Goal: Task Accomplishment & Management: Use online tool/utility

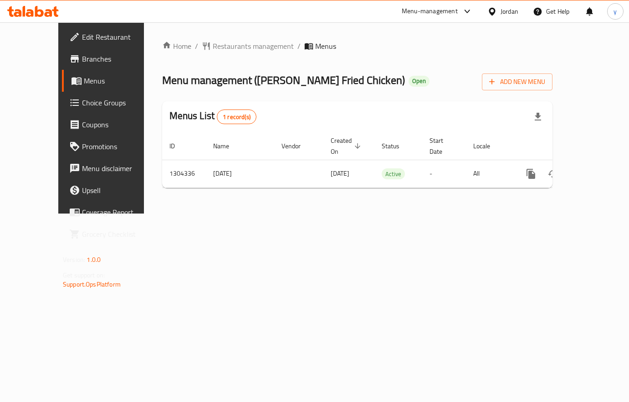
click at [82, 99] on span "Choice Groups" at bounding box center [119, 102] width 74 height 11
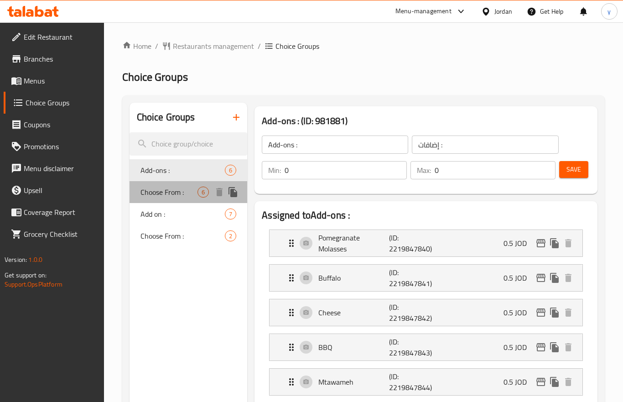
click at [174, 194] on span "Choose From :" at bounding box center [168, 191] width 57 height 11
type input "Choose From :"
type input "أختر من :"
type input "1"
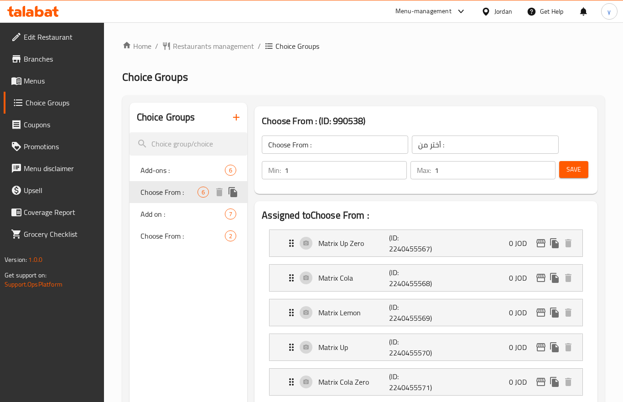
click at [174, 194] on span "Choose From :" at bounding box center [168, 191] width 57 height 11
click at [168, 215] on span "Add on :" at bounding box center [168, 213] width 57 height 11
type input "Add on :"
type input "إضافة:"
type input "0"
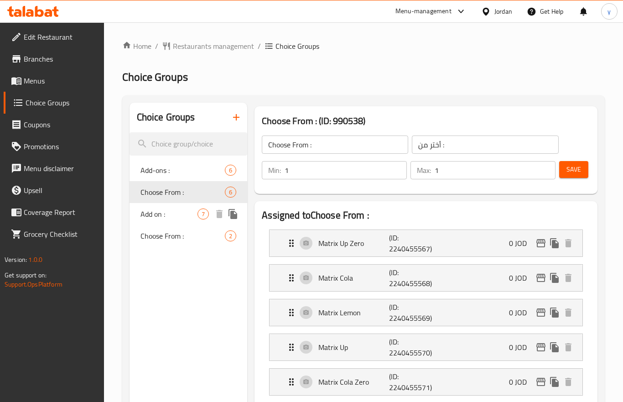
type input "7"
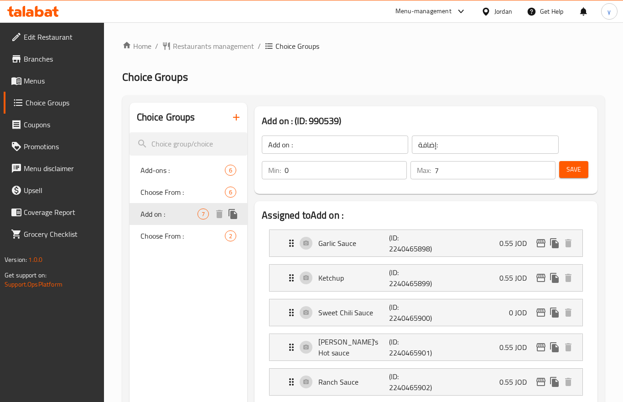
click at [168, 215] on span "Add on :" at bounding box center [168, 213] width 57 height 11
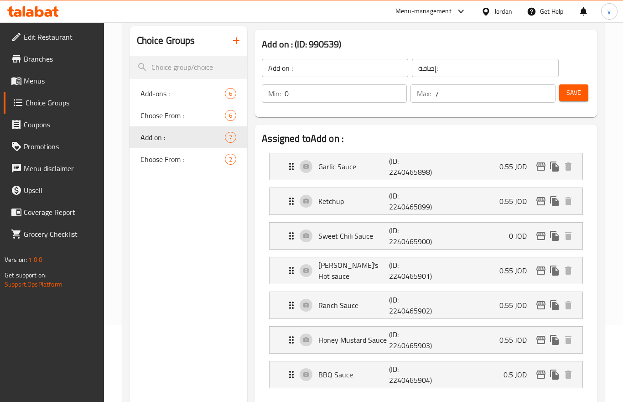
scroll to position [25, 0]
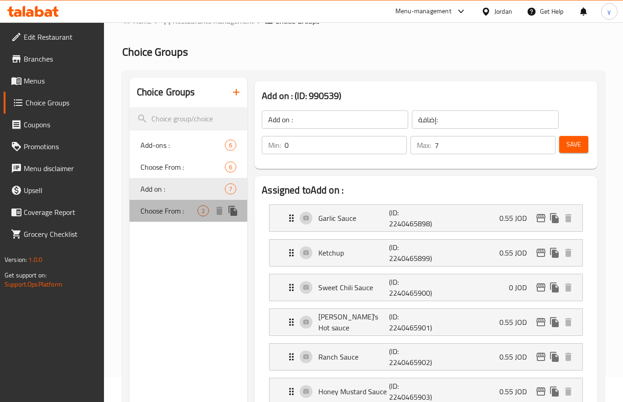
click at [173, 206] on span "Choose From :" at bounding box center [168, 210] width 57 height 11
type input "Choose From :"
type input "أختر من :"
type input "1"
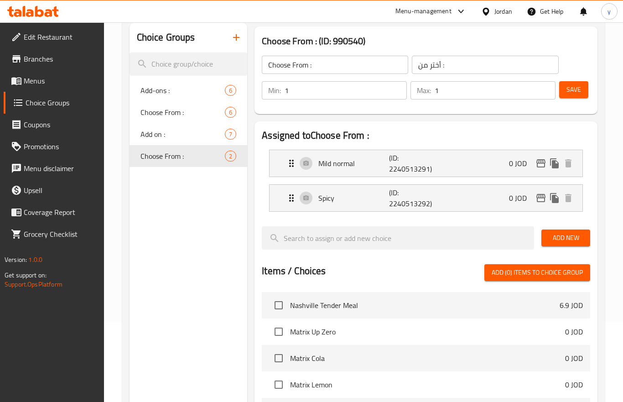
scroll to position [0, 0]
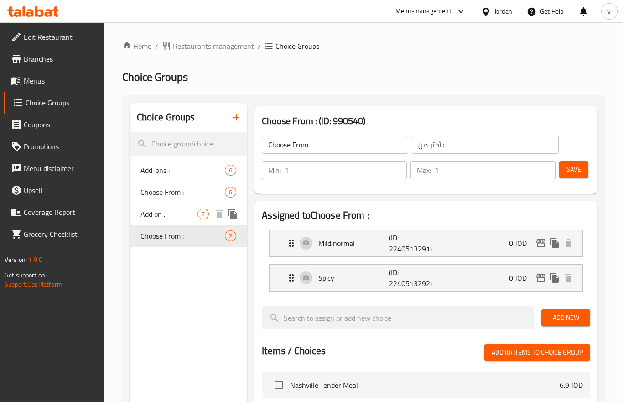
click at [186, 221] on div "Add on : 7" at bounding box center [188, 214] width 118 height 22
type input "Add on :"
type input "إضافة:"
type input "0"
type input "7"
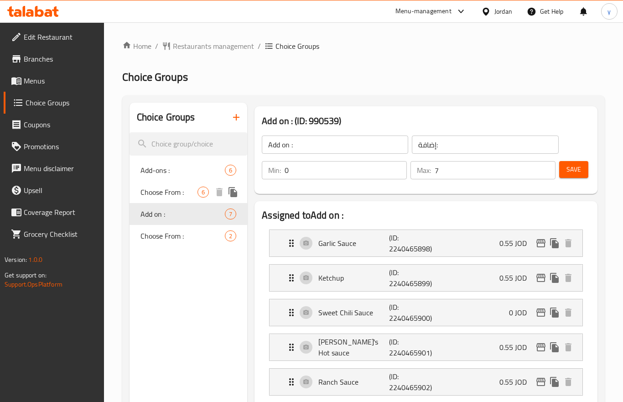
click at [162, 195] on span "Choose From :" at bounding box center [168, 191] width 57 height 11
type input "Choose From :"
type input "أختر من :"
type input "1"
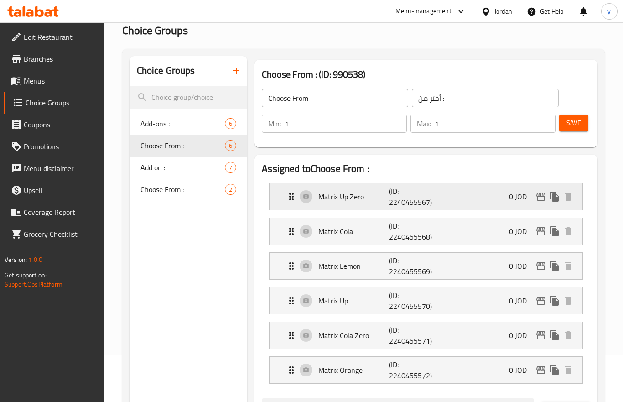
scroll to position [182, 0]
